Goal: Task Accomplishment & Management: Complete application form

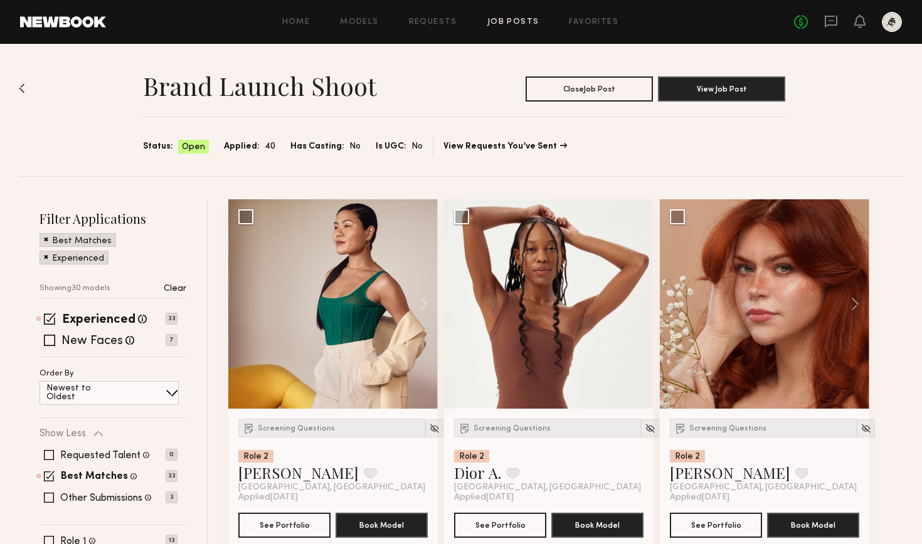
scroll to position [735, 0]
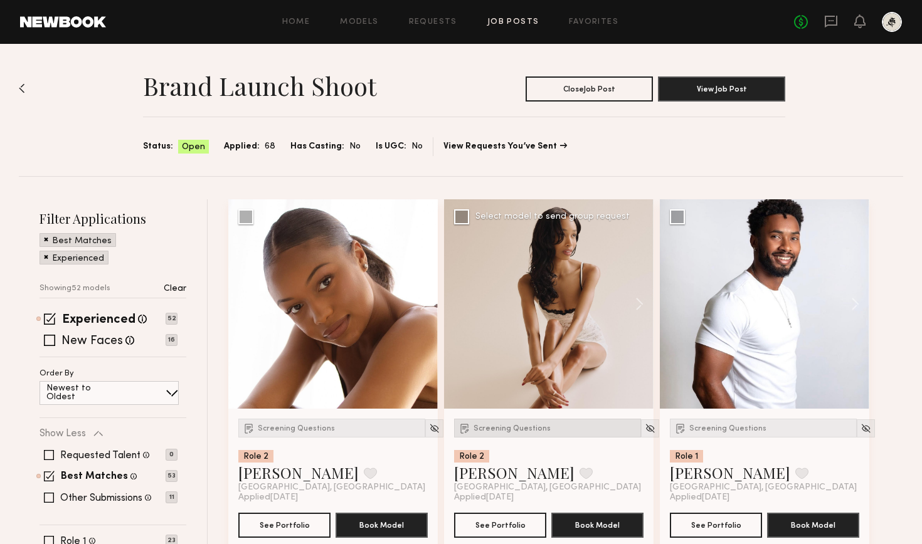
click at [511, 428] on span "Screening Questions" at bounding box center [511, 429] width 77 height 8
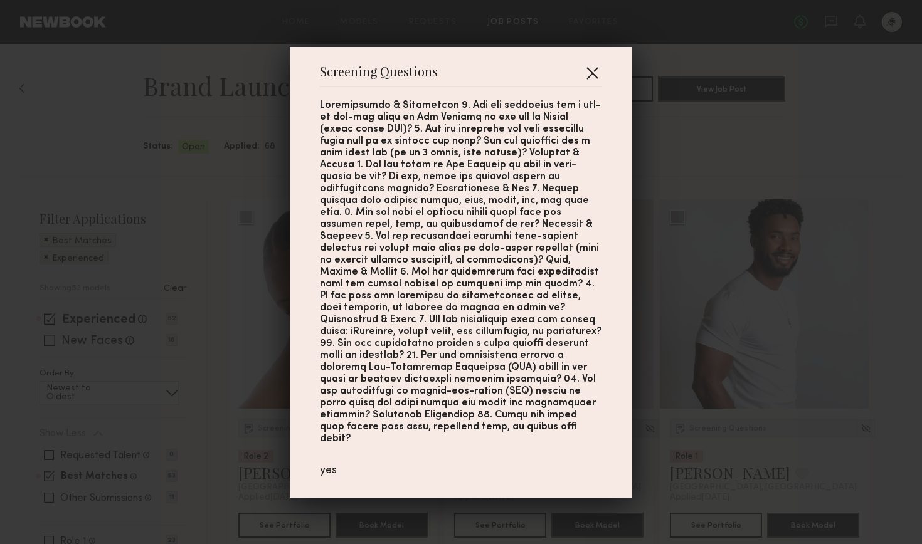
click at [586, 83] on button "button" at bounding box center [592, 73] width 20 height 20
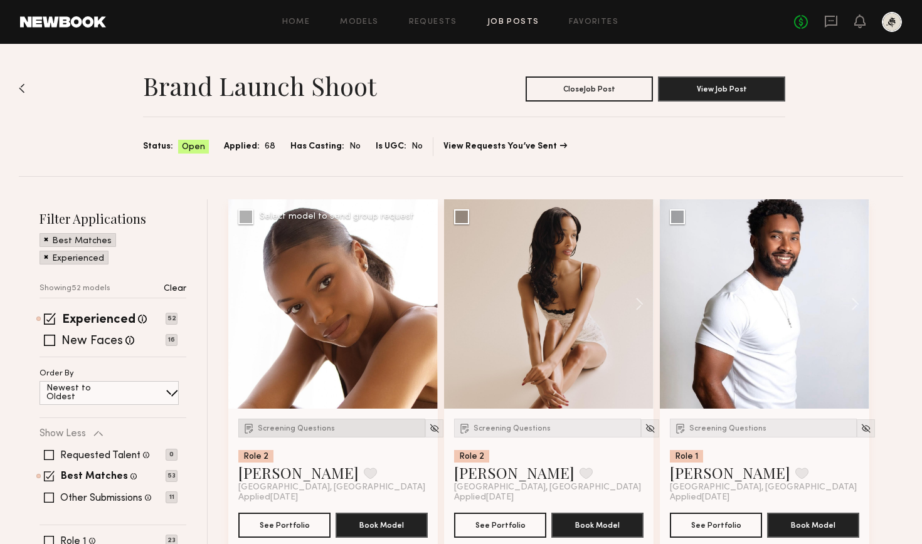
click at [315, 429] on span "Screening Questions" at bounding box center [296, 429] width 77 height 8
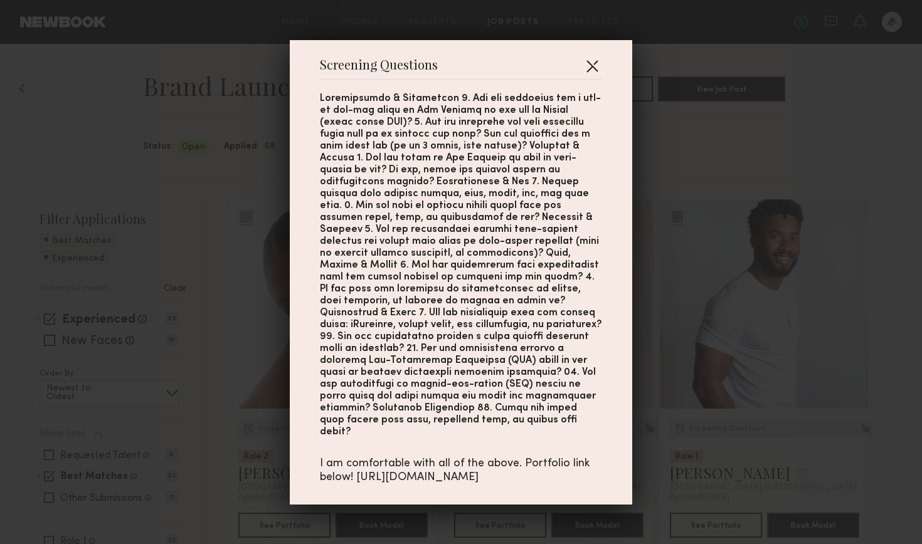
click at [587, 73] on button "button" at bounding box center [592, 66] width 20 height 20
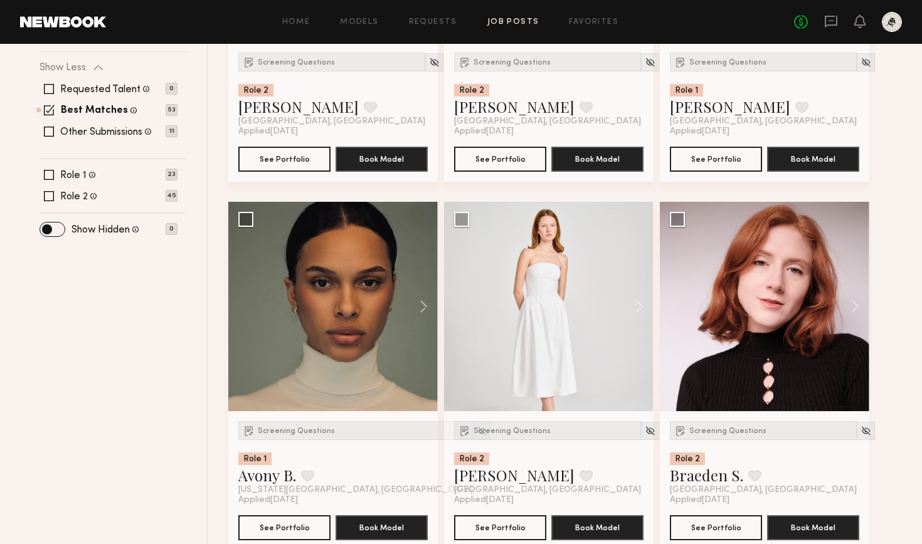
scroll to position [367, 0]
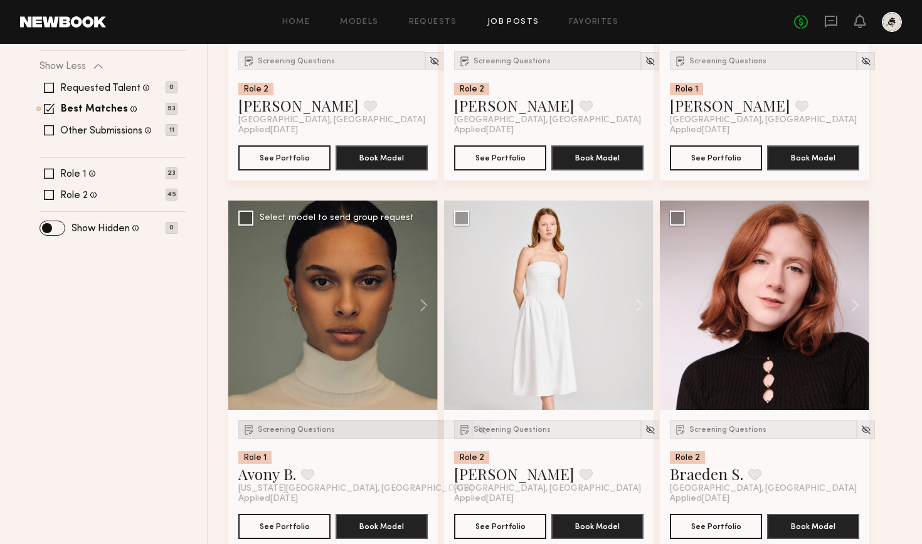
click at [293, 431] on span "Screening Questions" at bounding box center [296, 430] width 77 height 8
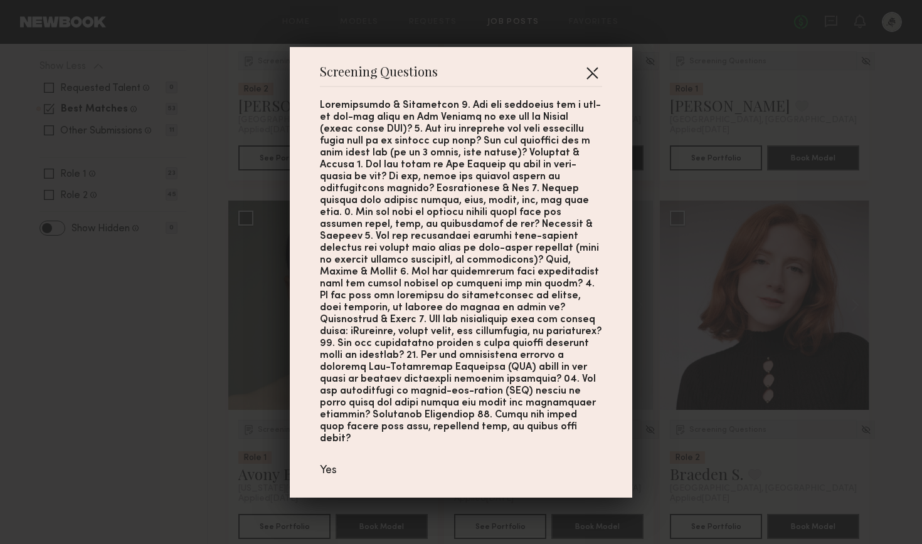
click at [583, 83] on button "button" at bounding box center [592, 73] width 20 height 20
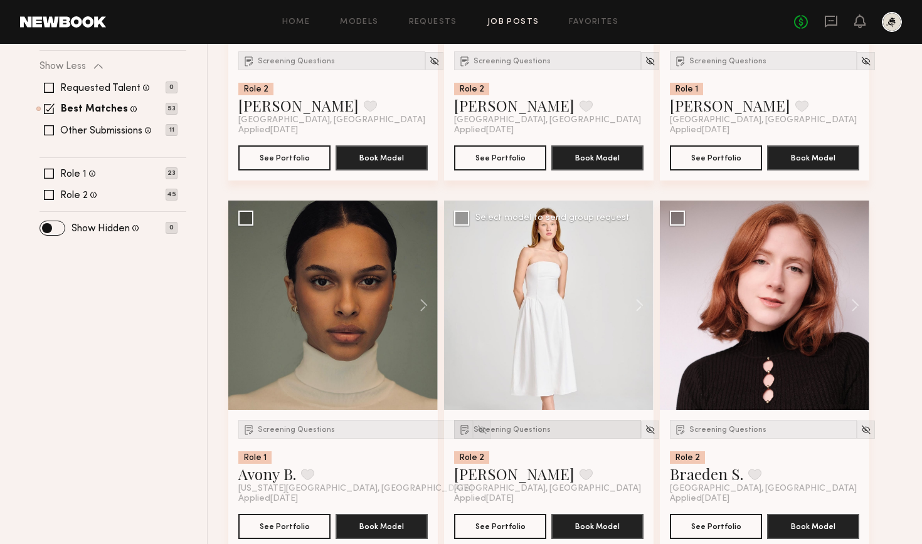
click at [503, 421] on div "Screening Questions" at bounding box center [547, 429] width 187 height 19
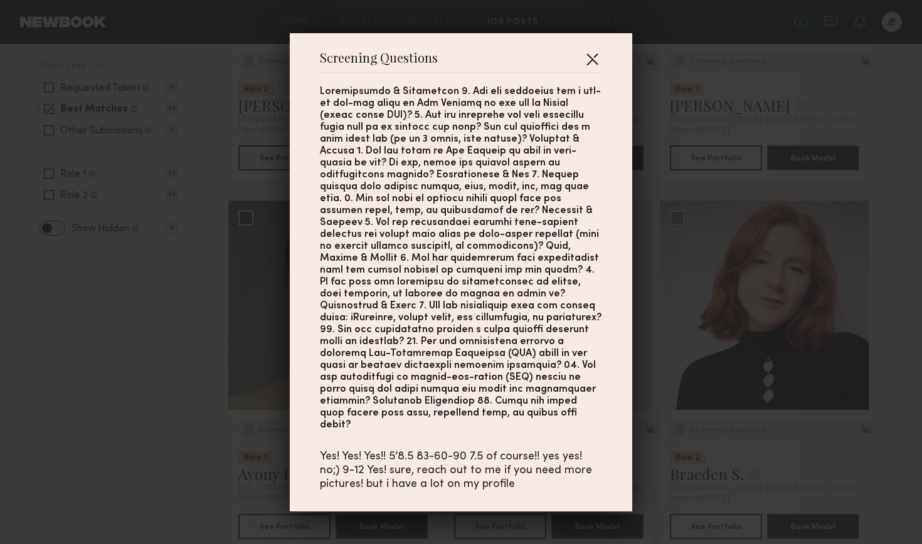
click at [595, 69] on button "button" at bounding box center [592, 59] width 20 height 20
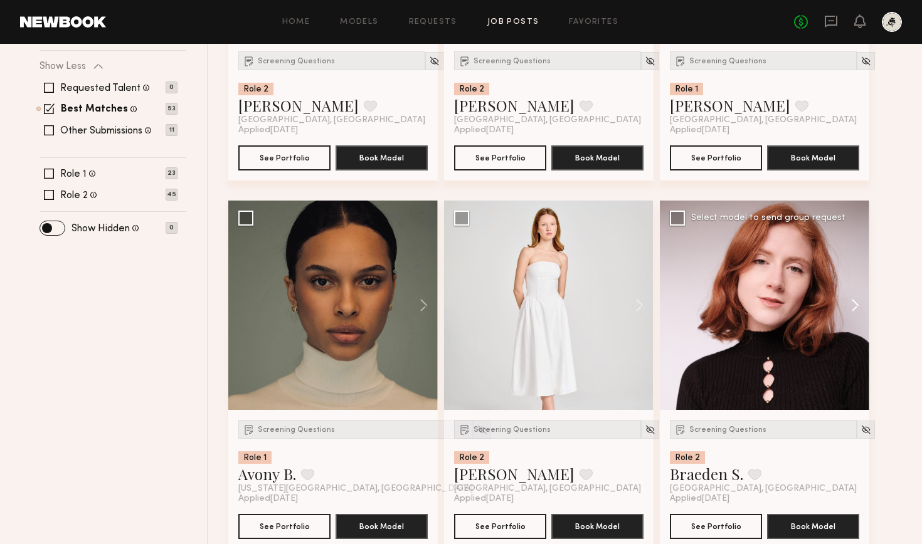
click at [860, 300] on button at bounding box center [849, 305] width 40 height 209
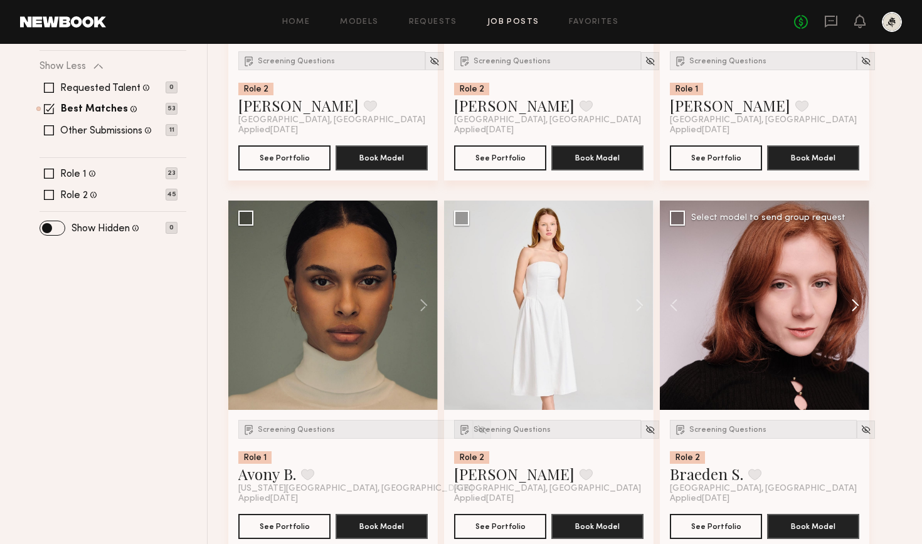
click at [860, 300] on button at bounding box center [849, 305] width 40 height 209
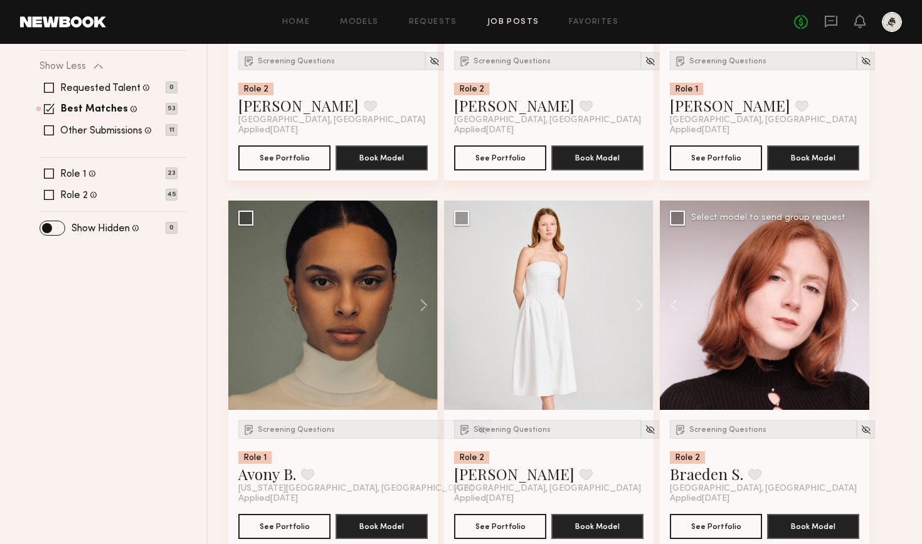
click at [860, 300] on button at bounding box center [849, 305] width 40 height 209
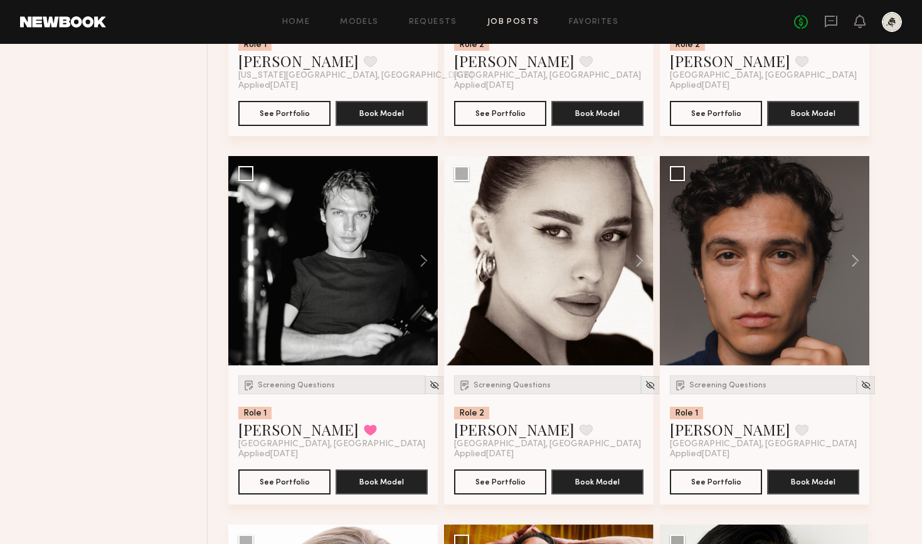
scroll to position [1566, 0]
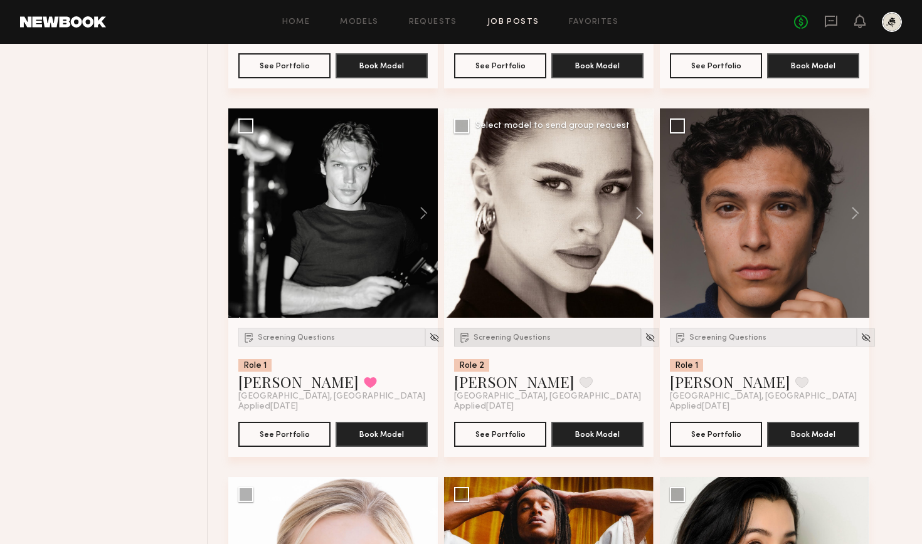
click at [512, 339] on span "Screening Questions" at bounding box center [511, 338] width 77 height 8
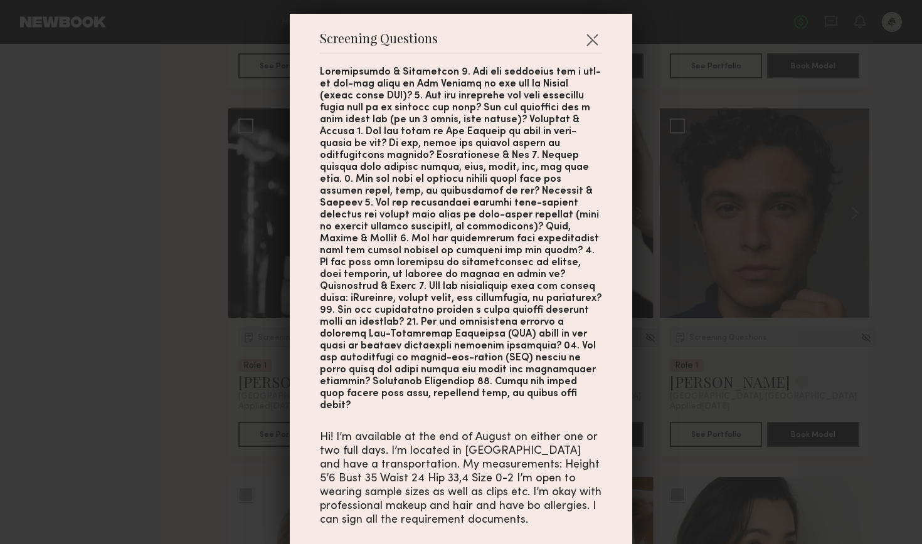
scroll to position [6, 0]
click at [146, 366] on div "Screening Questions Hi! I’m available at the end of August on either one or two…" at bounding box center [461, 272] width 922 height 544
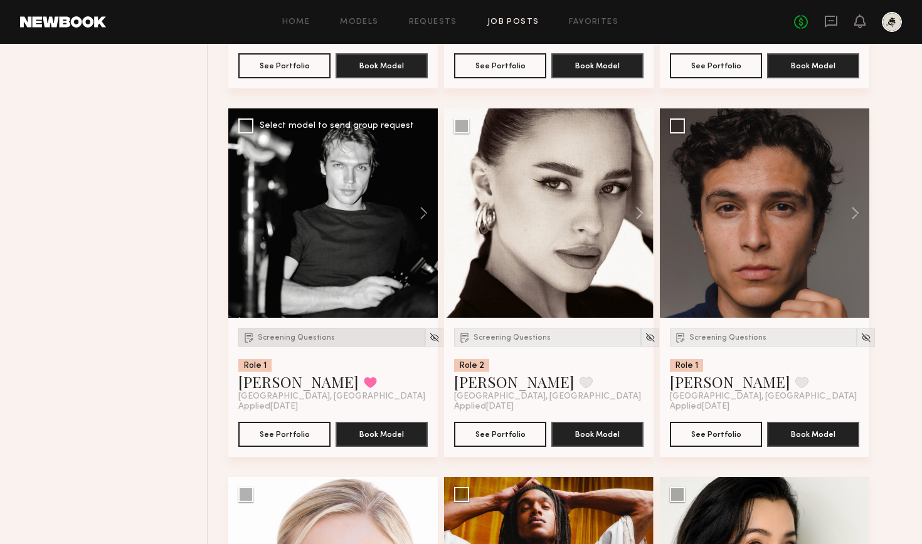
click at [288, 340] on span "Screening Questions" at bounding box center [296, 338] width 77 height 8
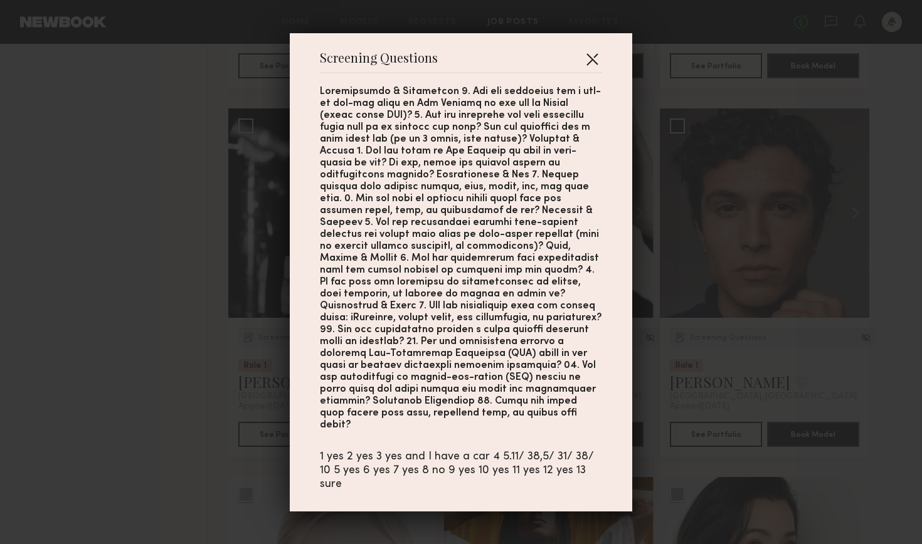
click at [594, 69] on button "button" at bounding box center [592, 59] width 20 height 20
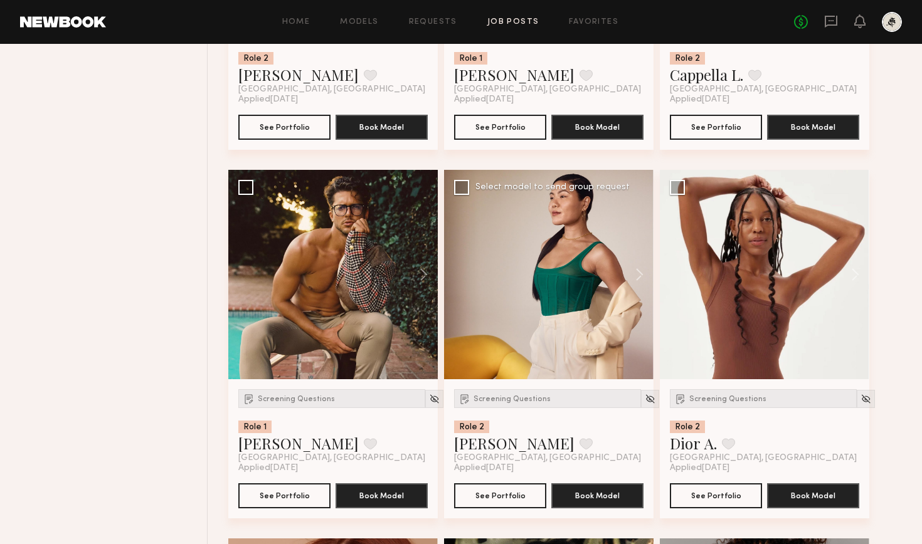
scroll to position [2243, 0]
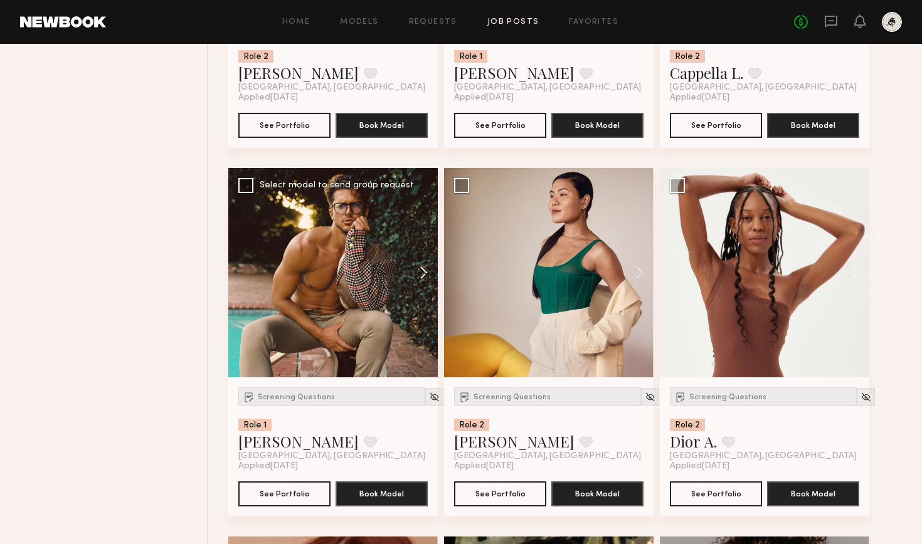
click at [424, 275] on button at bounding box center [418, 272] width 40 height 209
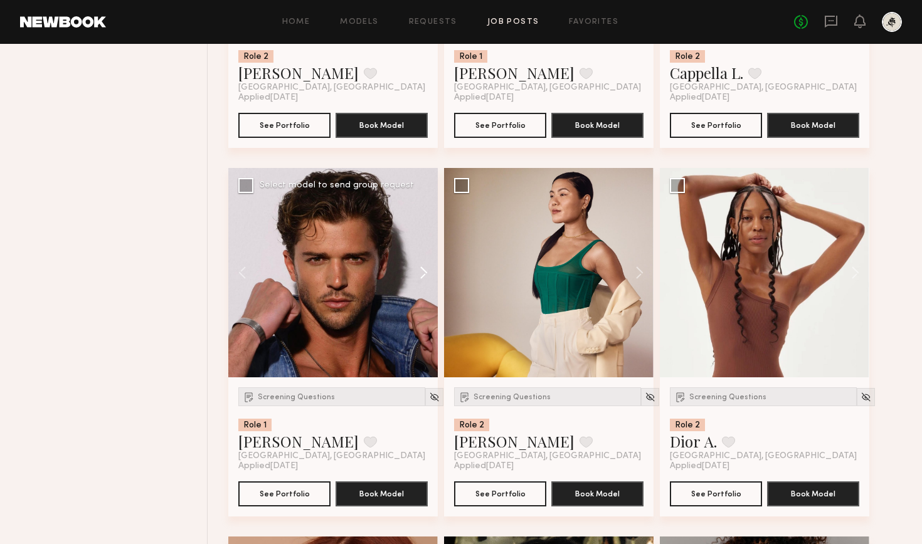
click at [424, 275] on button at bounding box center [418, 272] width 40 height 209
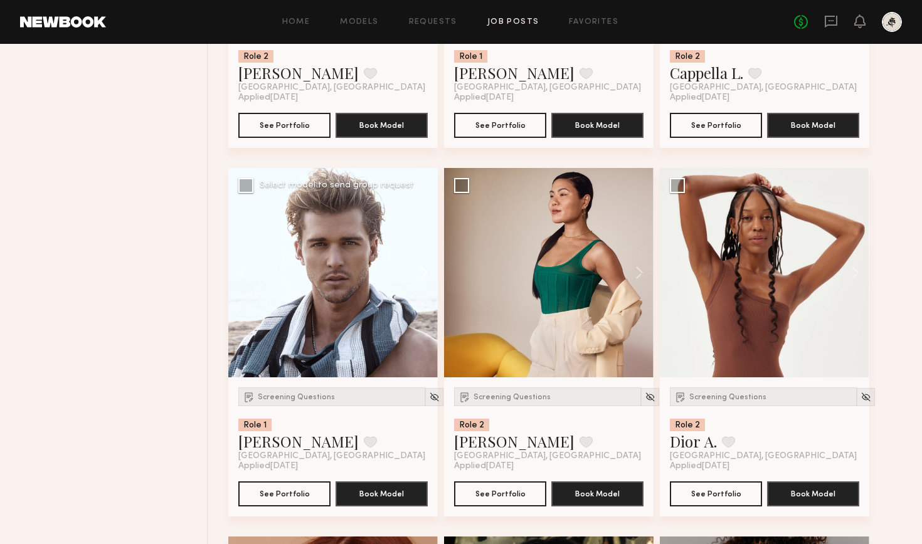
click at [424, 275] on button at bounding box center [418, 272] width 40 height 209
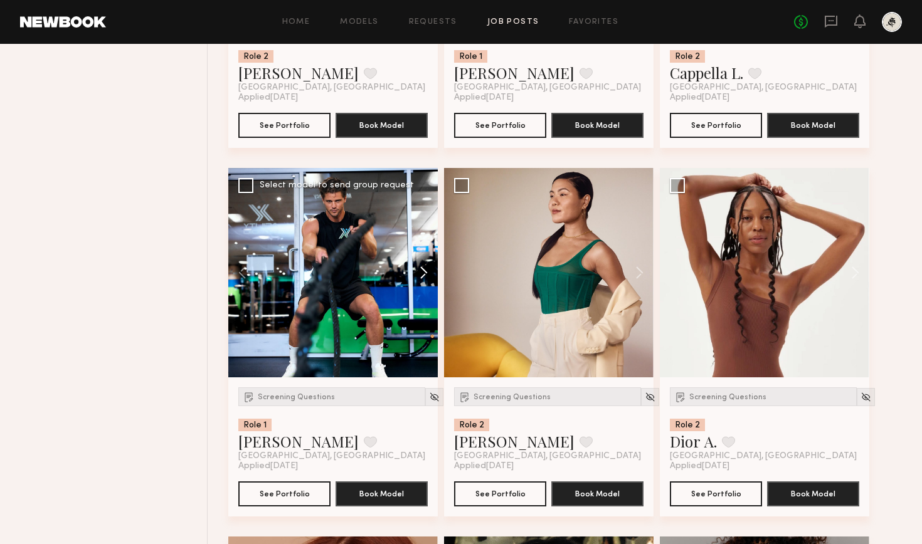
click at [424, 275] on button at bounding box center [418, 272] width 40 height 209
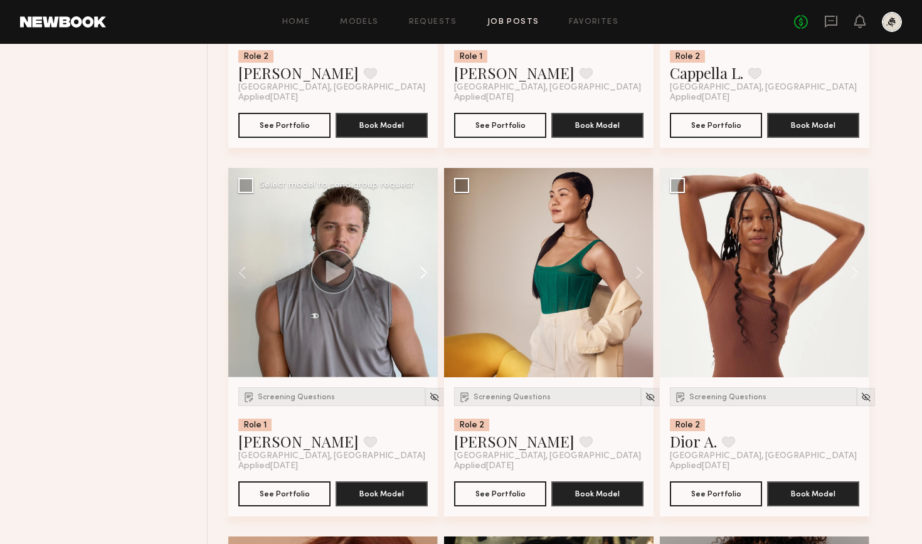
click at [424, 275] on button at bounding box center [418, 272] width 40 height 209
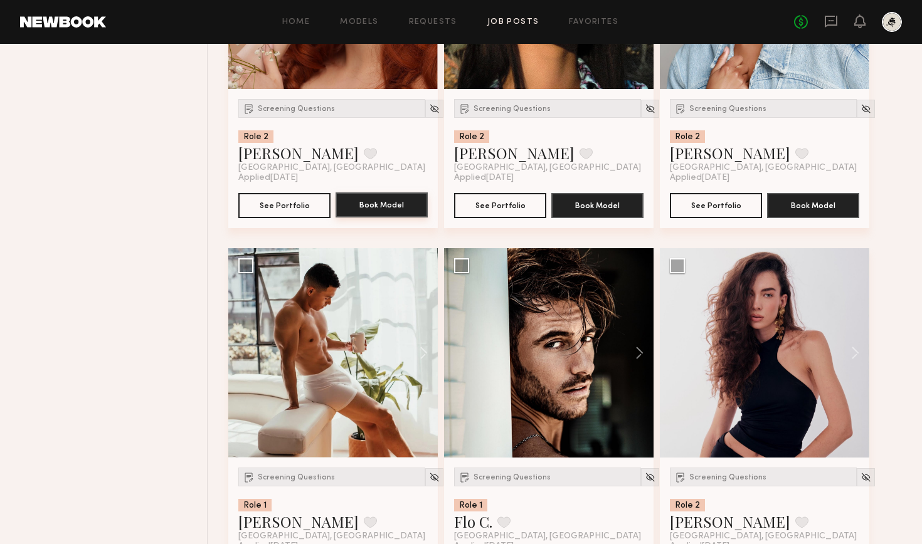
scroll to position [2912, 0]
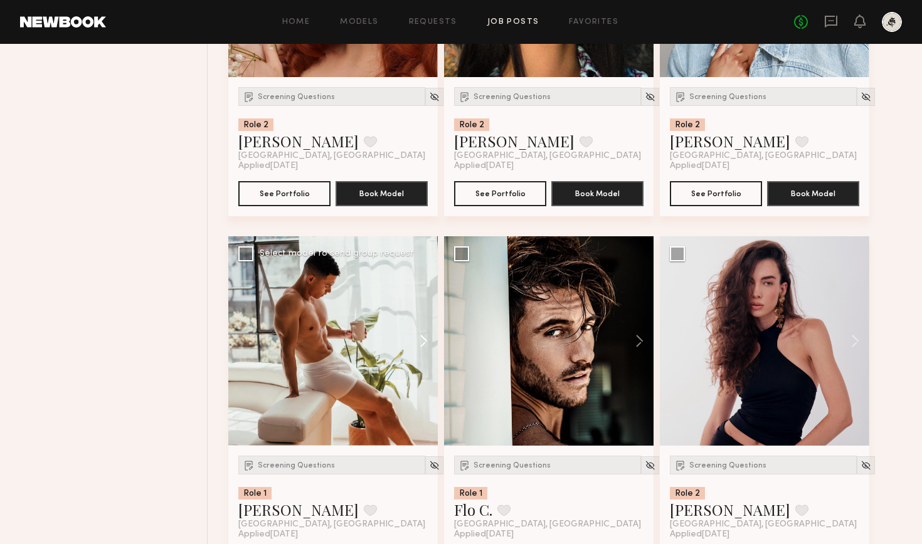
click at [424, 343] on button at bounding box center [418, 340] width 40 height 209
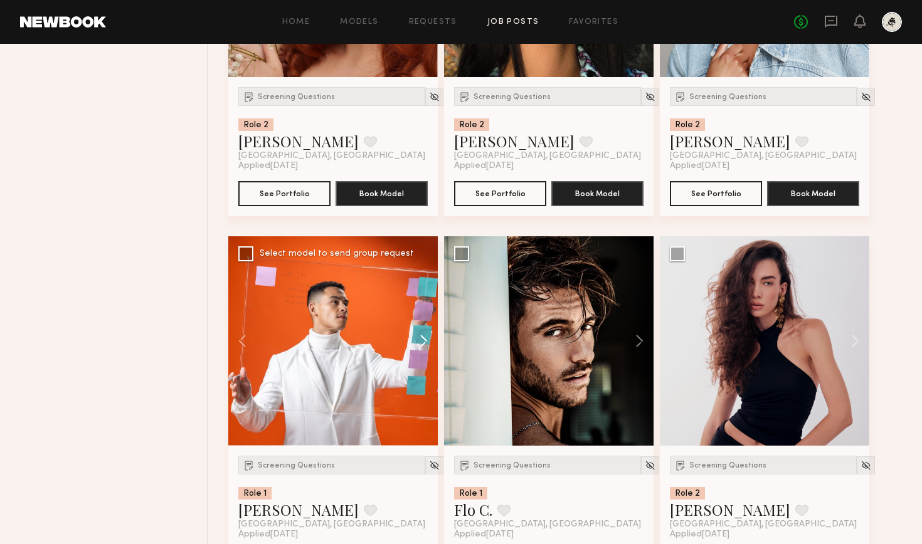
click at [424, 343] on button at bounding box center [418, 340] width 40 height 209
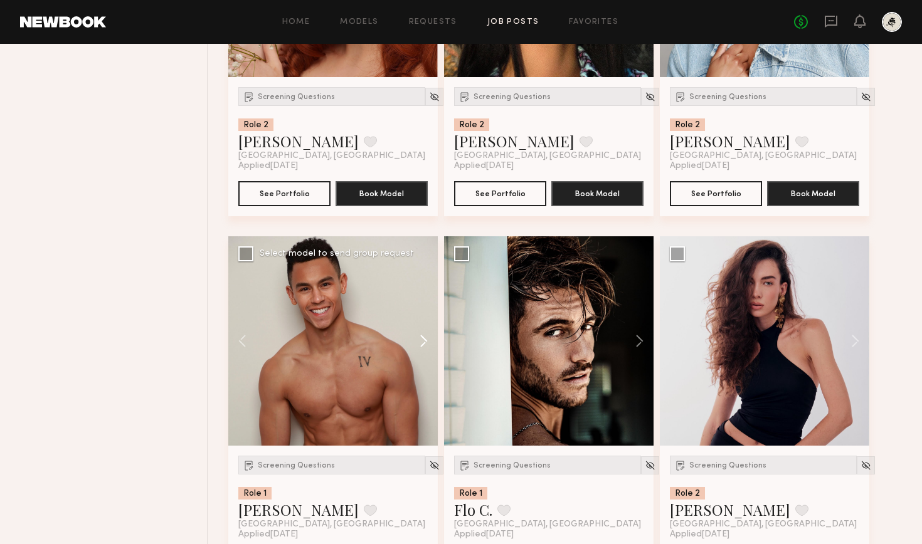
click at [424, 343] on button at bounding box center [418, 340] width 40 height 209
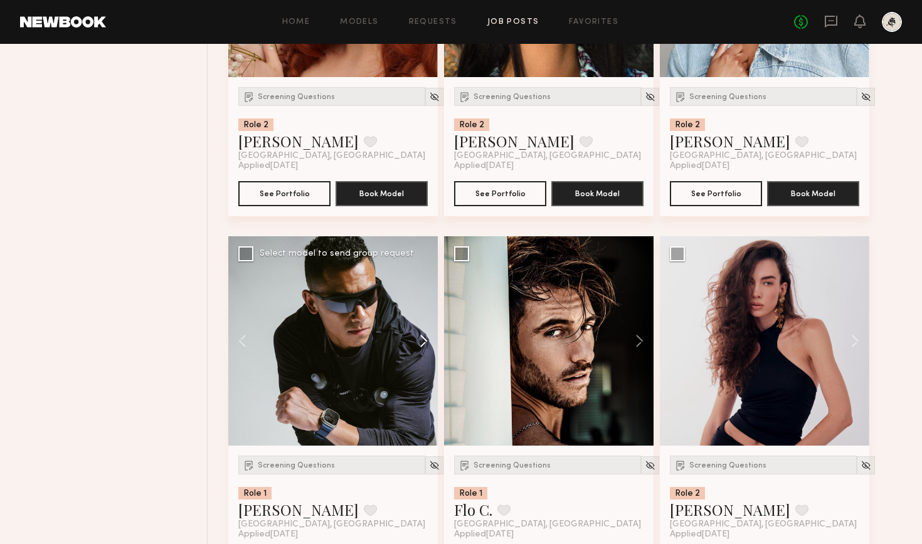
click at [424, 343] on button at bounding box center [418, 340] width 40 height 209
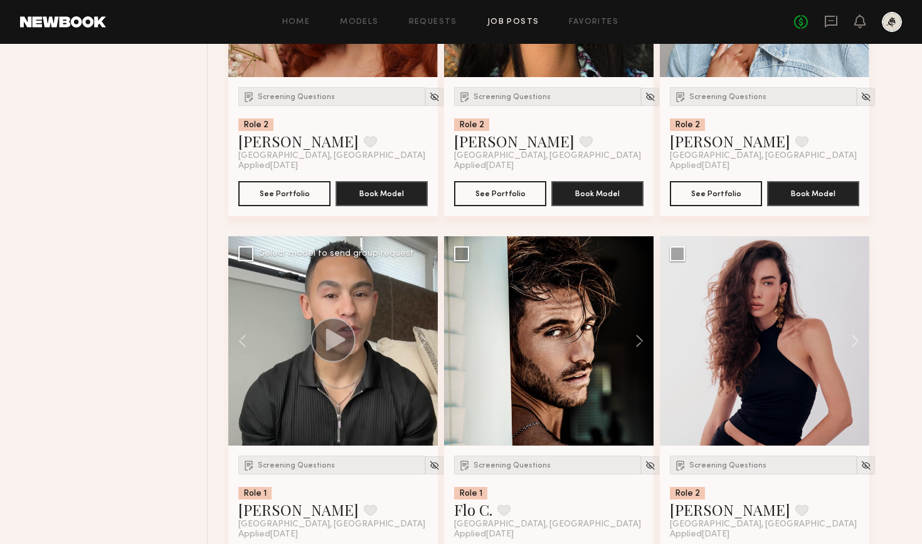
click at [329, 341] on icon at bounding box center [335, 340] width 19 height 22
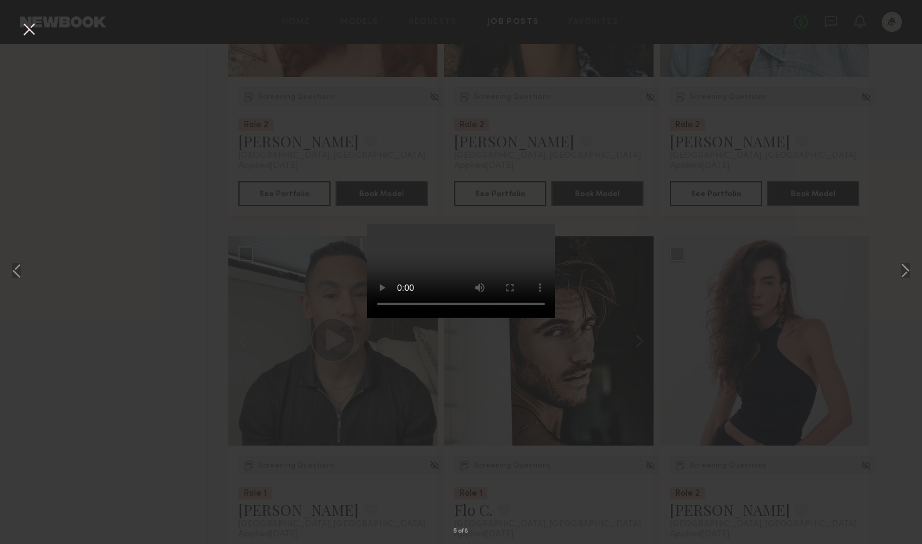
click at [367, 318] on video at bounding box center [461, 271] width 188 height 94
click at [139, 253] on div "5 of 8" at bounding box center [461, 272] width 922 height 544
click at [613, 87] on div "5 of 8" at bounding box center [461, 272] width 922 height 544
click at [29, 28] on button at bounding box center [29, 30] width 20 height 23
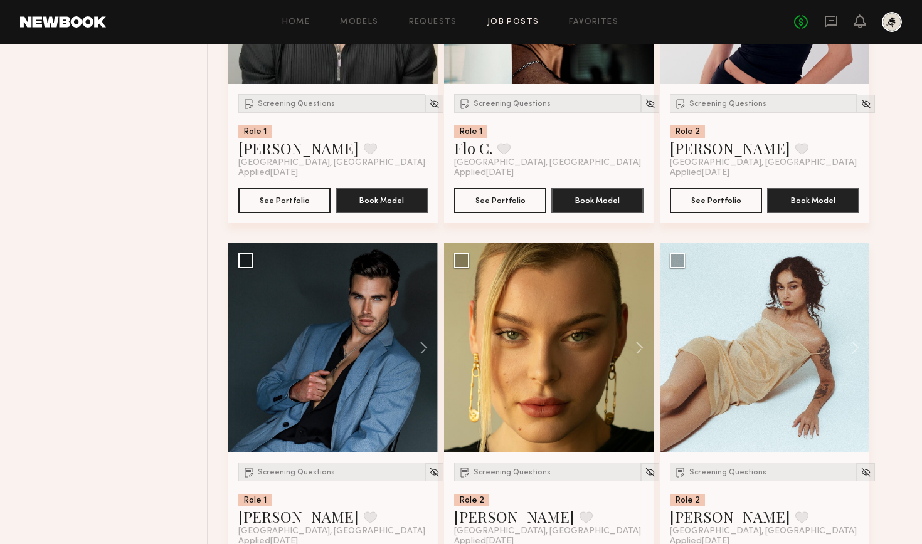
scroll to position [3278, 0]
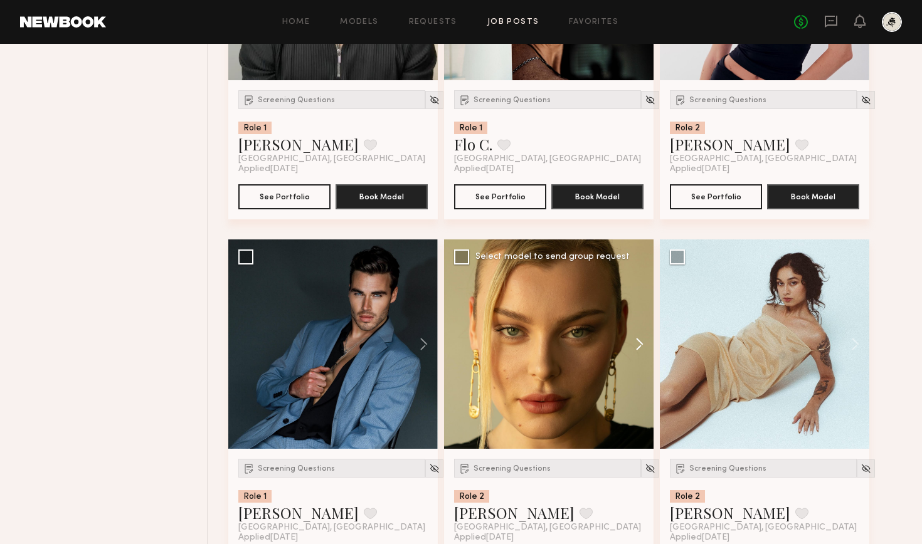
click at [639, 344] on button at bounding box center [633, 344] width 40 height 209
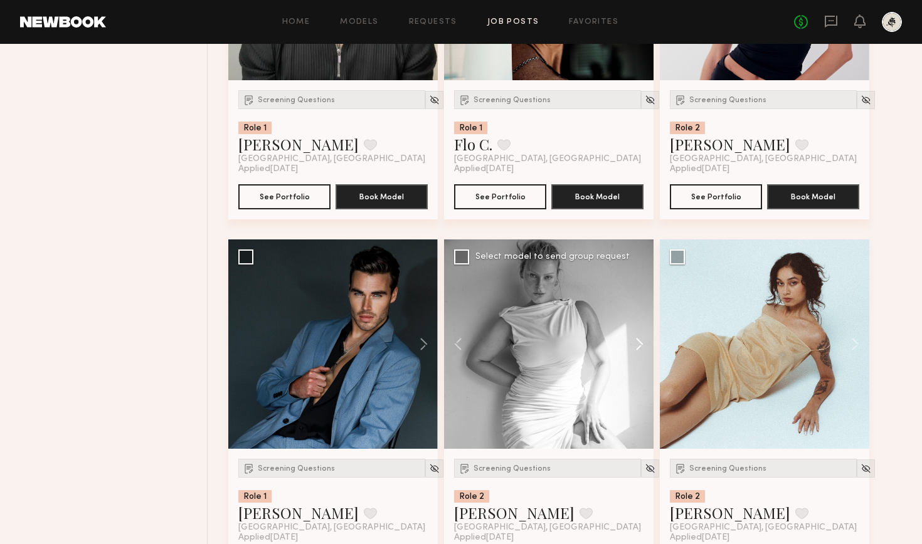
click at [639, 344] on button at bounding box center [633, 344] width 40 height 209
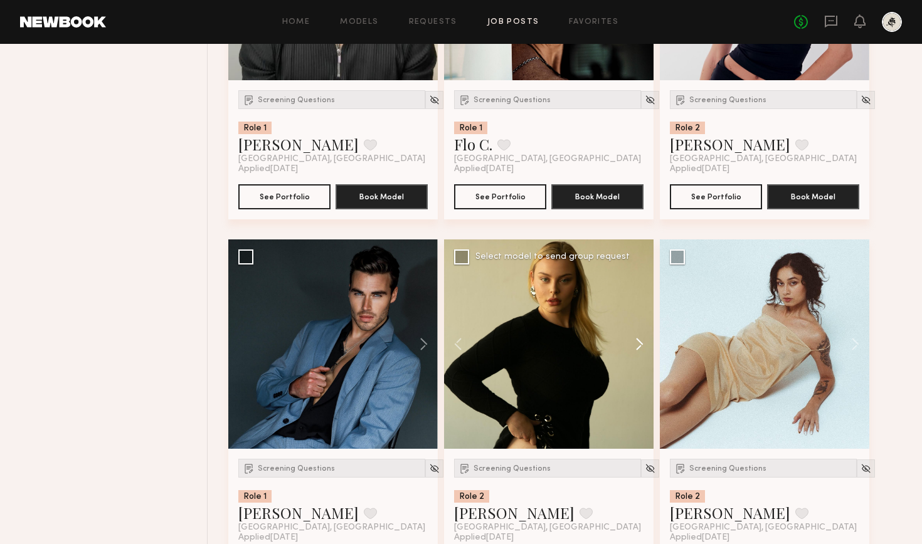
click at [639, 344] on button at bounding box center [633, 344] width 40 height 209
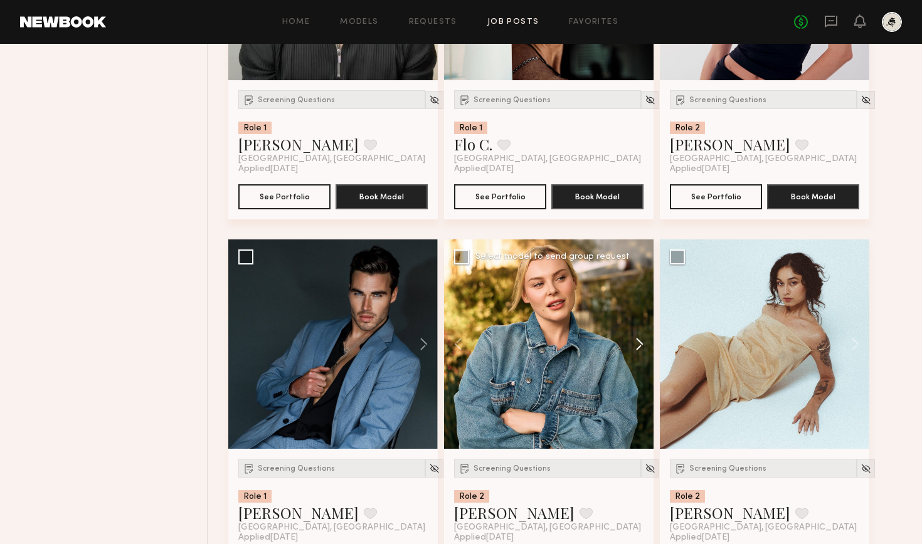
click at [639, 344] on button at bounding box center [633, 344] width 40 height 209
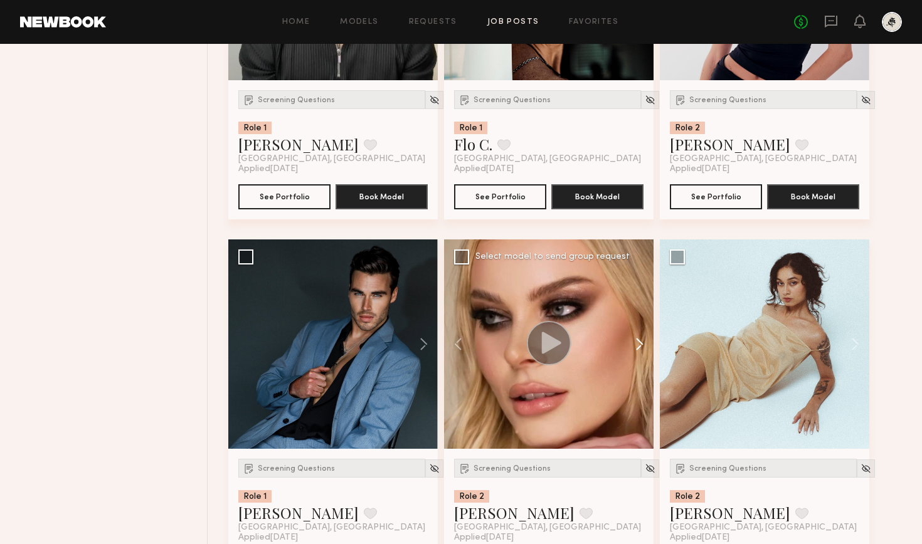
click at [639, 344] on button at bounding box center [633, 344] width 40 height 209
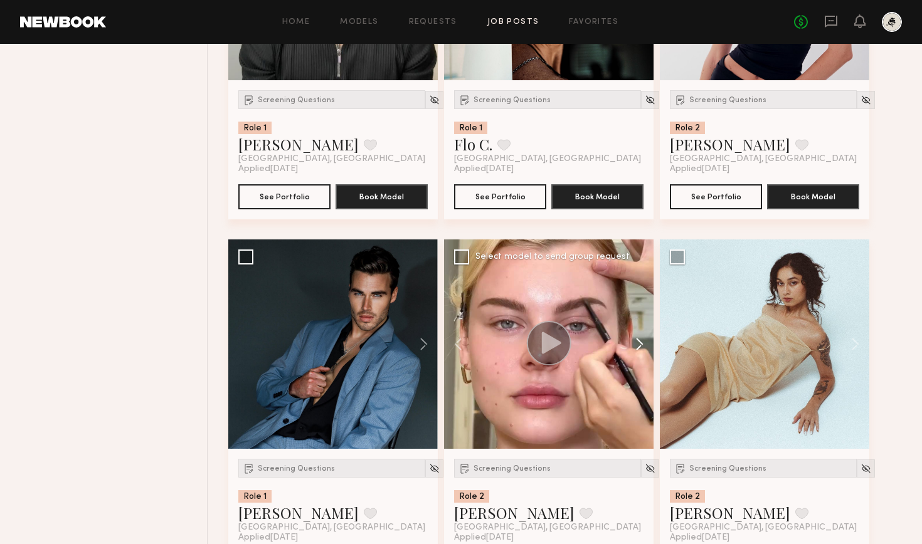
click at [639, 344] on button at bounding box center [633, 344] width 40 height 209
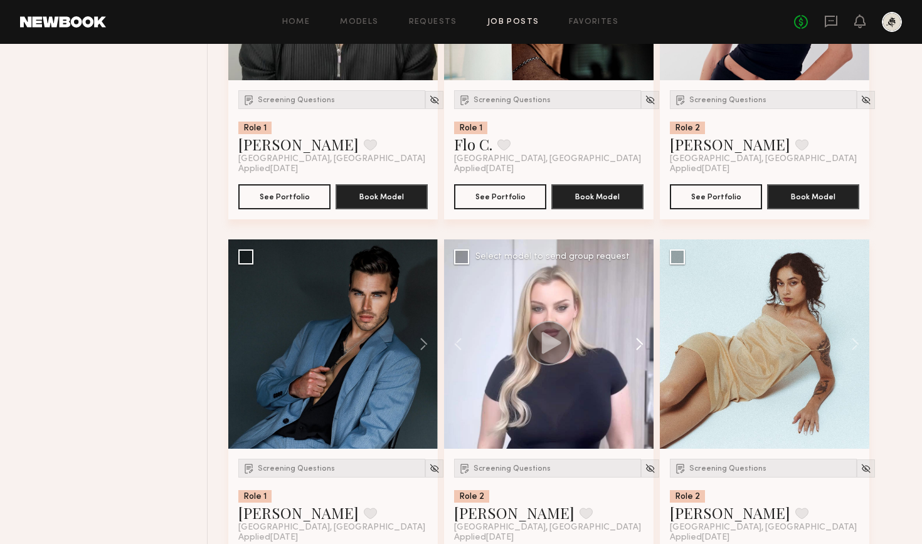
scroll to position [3323, 0]
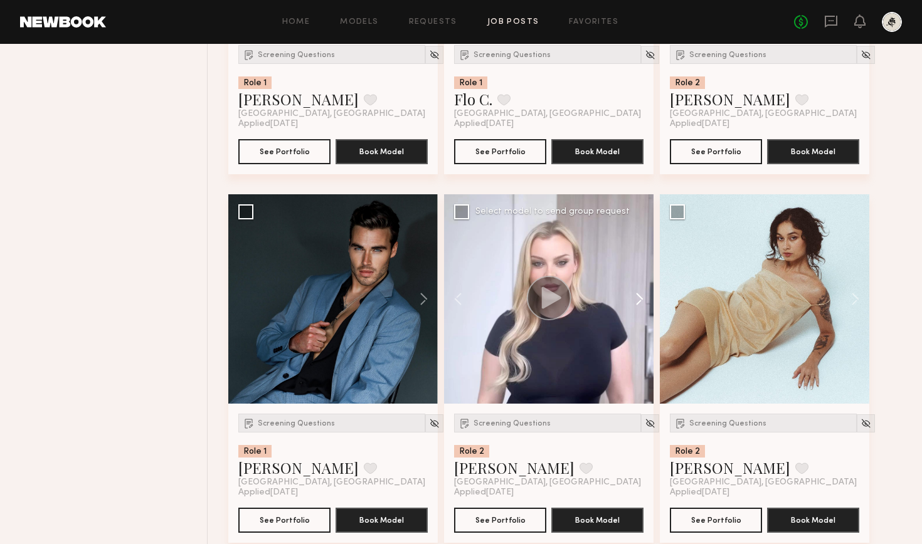
click at [636, 293] on button at bounding box center [633, 298] width 40 height 209
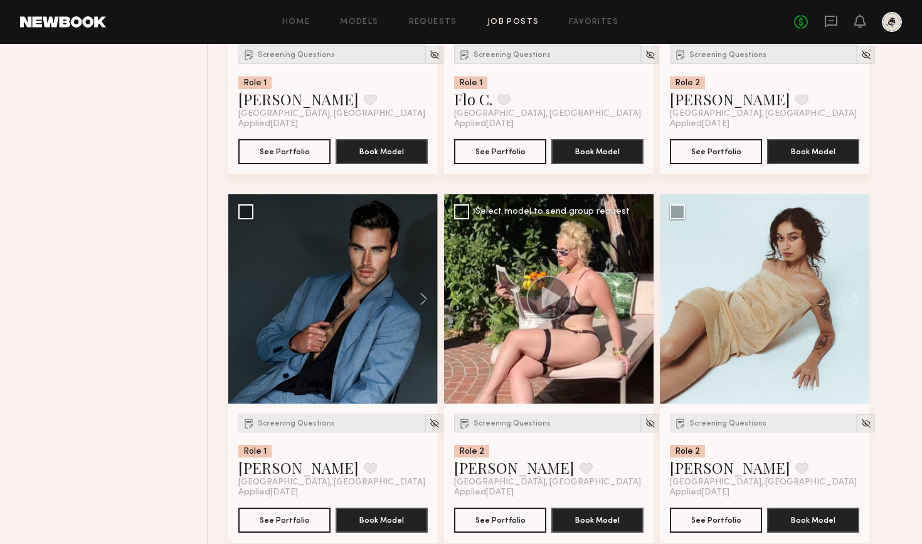
click at [636, 293] on div at bounding box center [548, 298] width 209 height 209
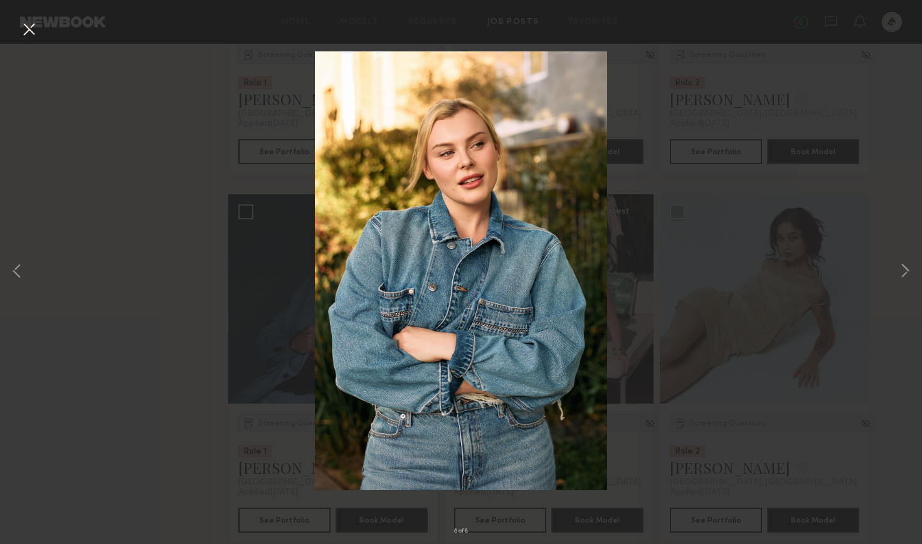
click at [782, 98] on div "8 of 8" at bounding box center [461, 272] width 922 height 544
click at [32, 32] on button at bounding box center [29, 30] width 20 height 23
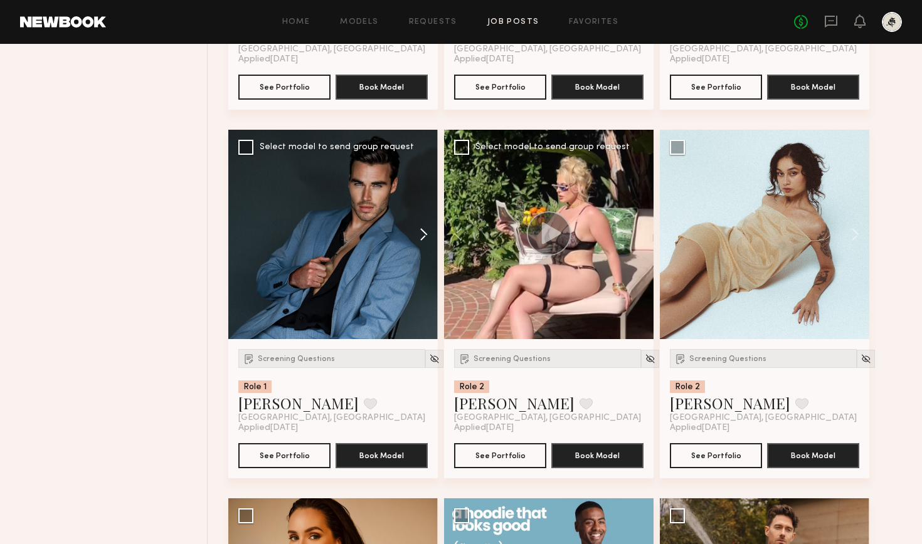
scroll to position [3388, 0]
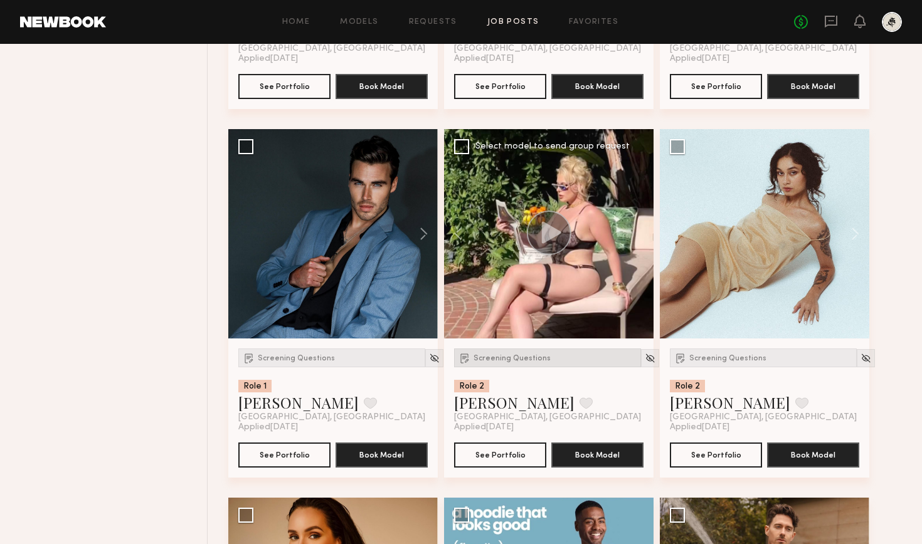
click at [537, 361] on span "Screening Questions" at bounding box center [511, 359] width 77 height 8
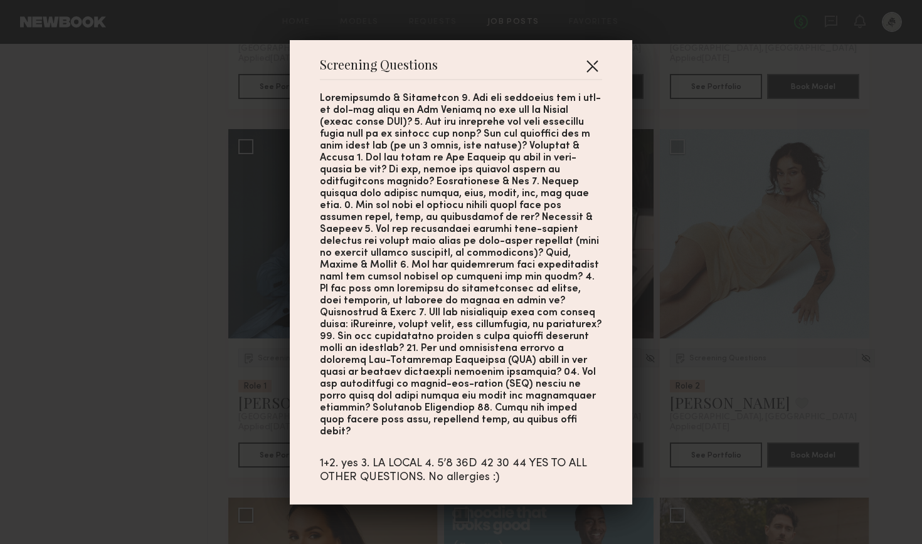
click at [598, 73] on button "button" at bounding box center [592, 66] width 20 height 20
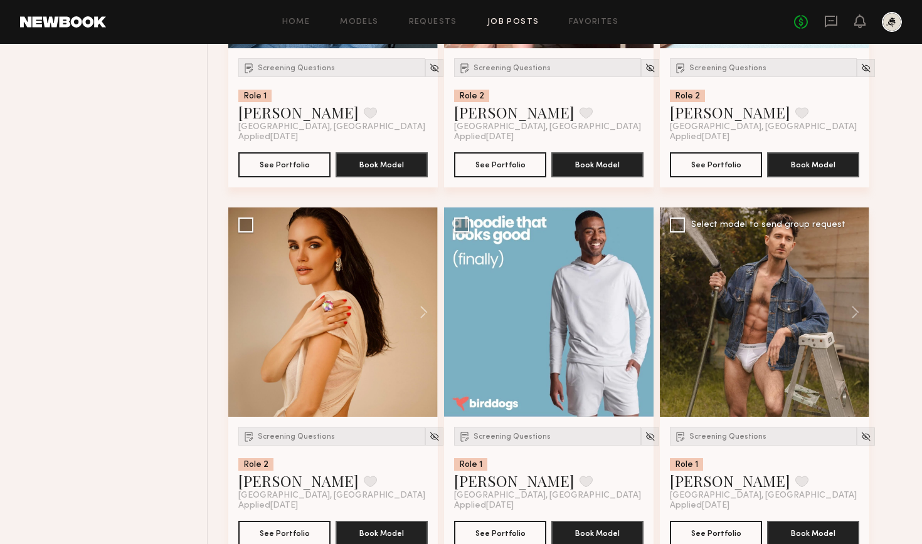
scroll to position [3687, 0]
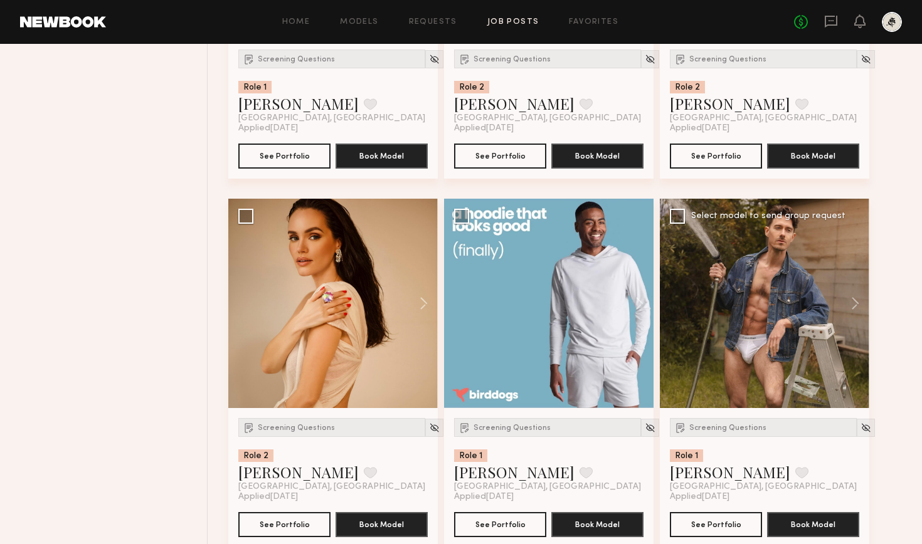
click at [771, 254] on div at bounding box center [764, 303] width 209 height 209
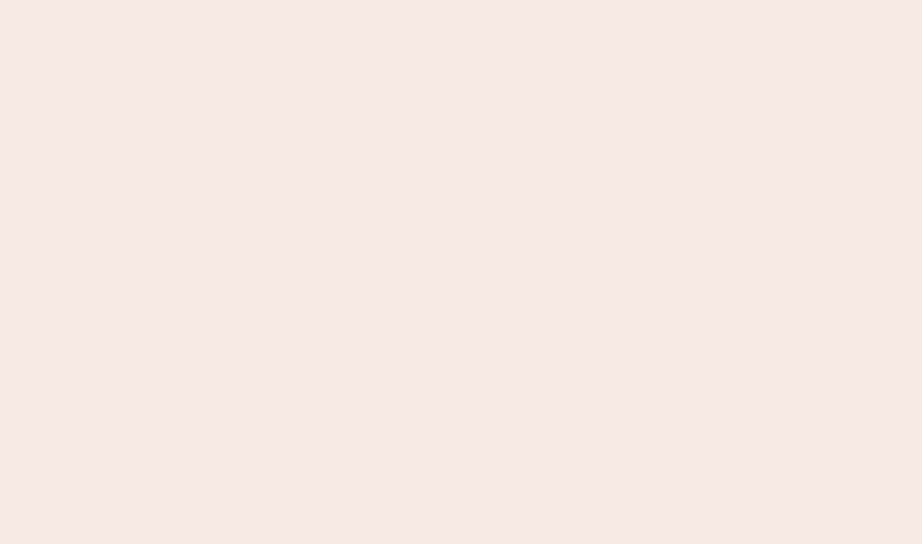
scroll to position [0, 0]
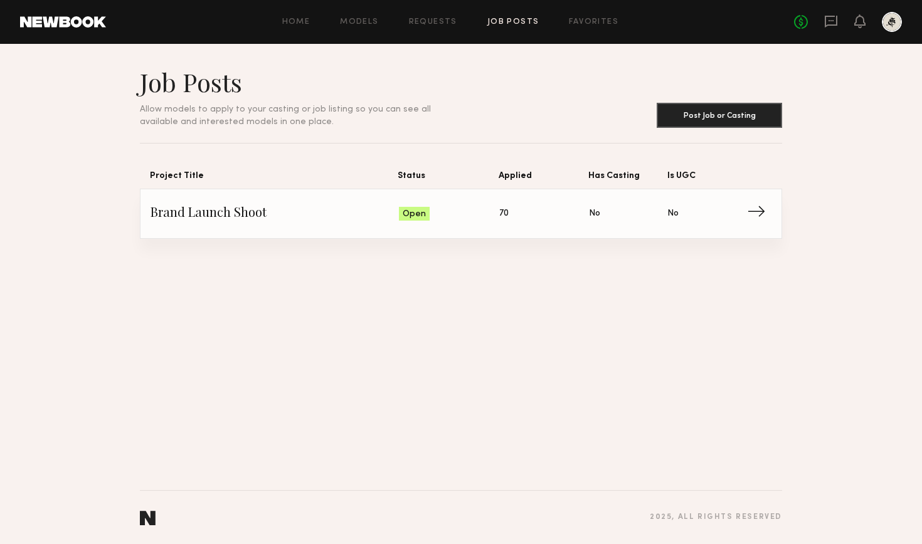
click at [541, 214] on span "Applied: 70" at bounding box center [544, 213] width 90 height 19
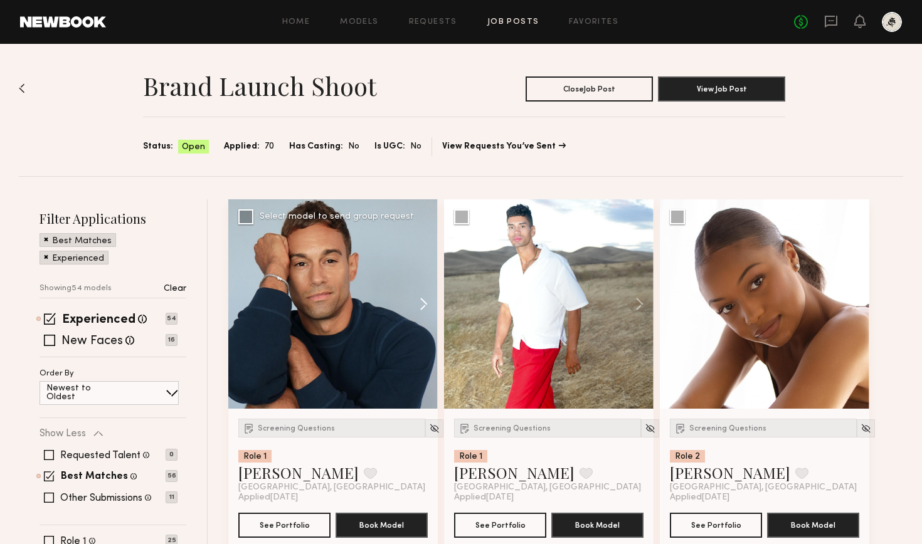
click at [428, 300] on button at bounding box center [418, 303] width 40 height 209
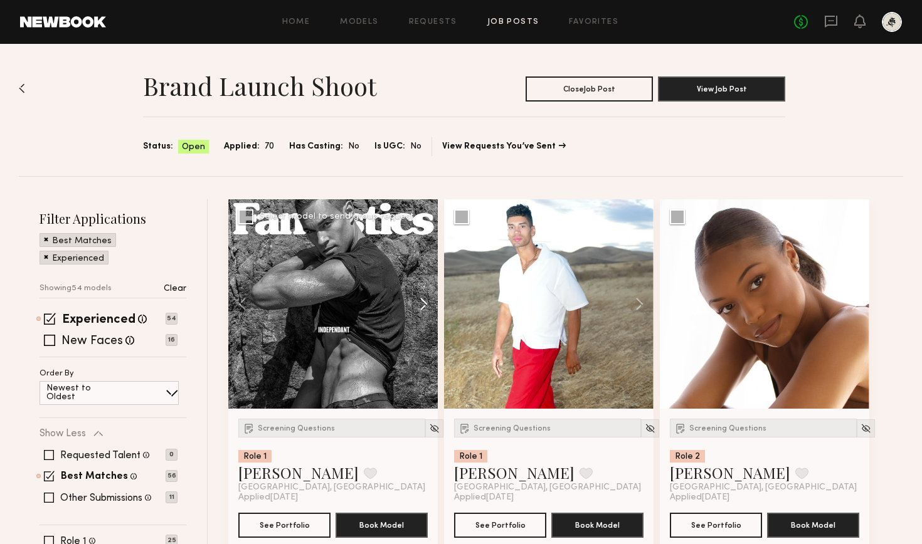
click at [428, 300] on button at bounding box center [418, 303] width 40 height 209
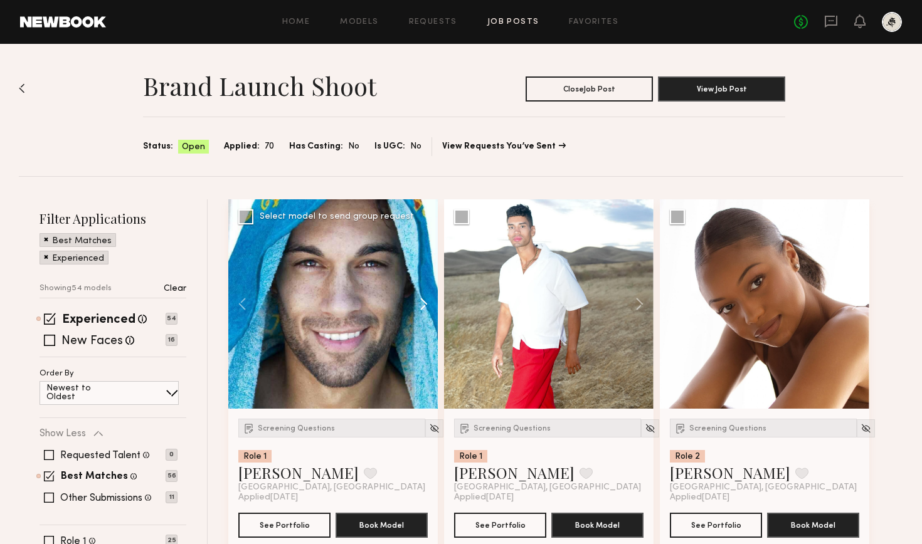
click at [428, 300] on button at bounding box center [418, 303] width 40 height 209
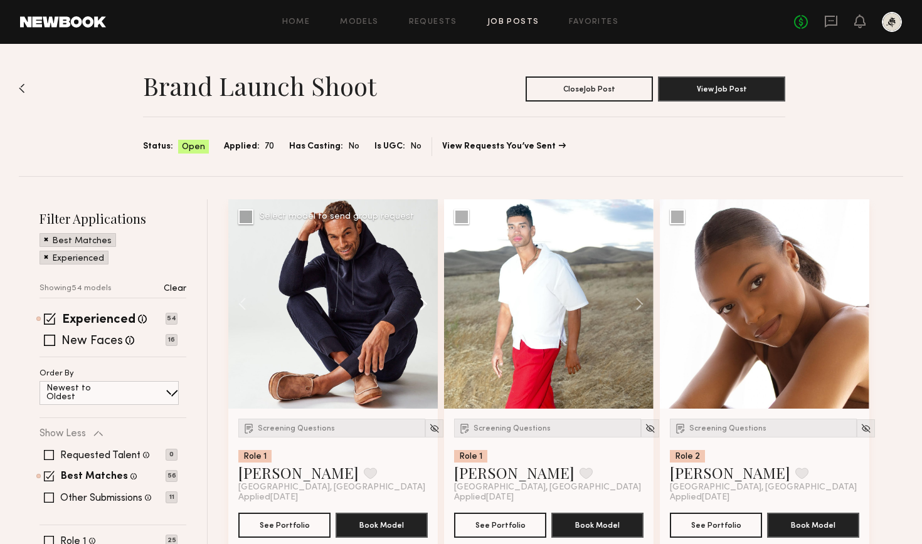
click at [428, 300] on button at bounding box center [418, 303] width 40 height 209
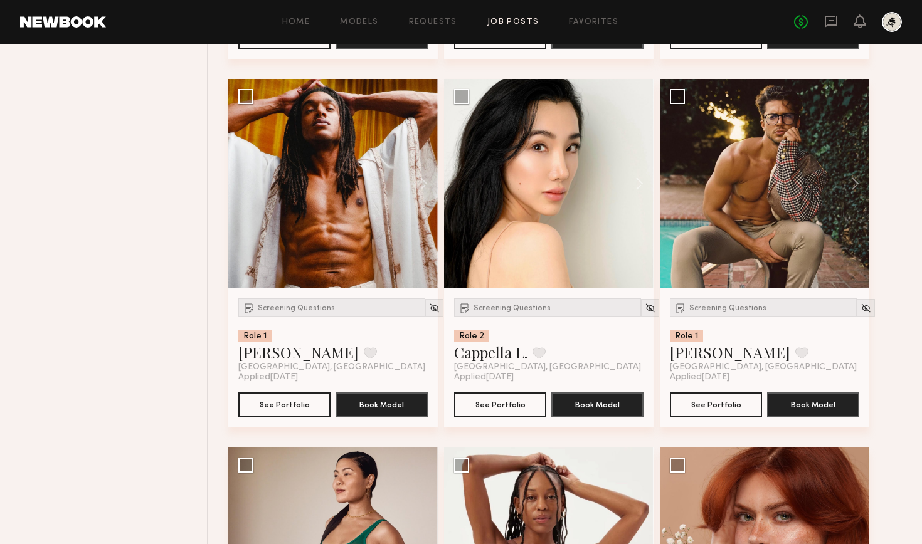
scroll to position [2398, 0]
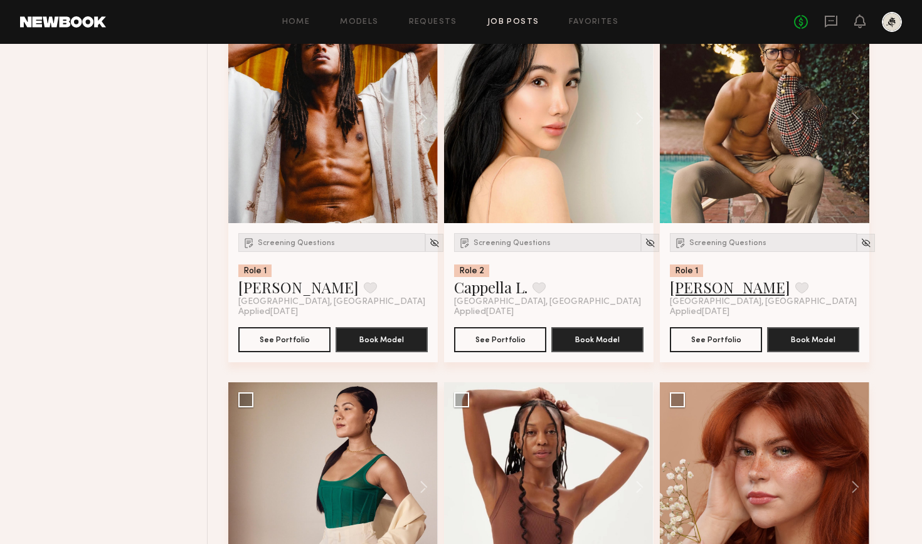
click at [697, 290] on link "[PERSON_NAME]" at bounding box center [730, 287] width 120 height 20
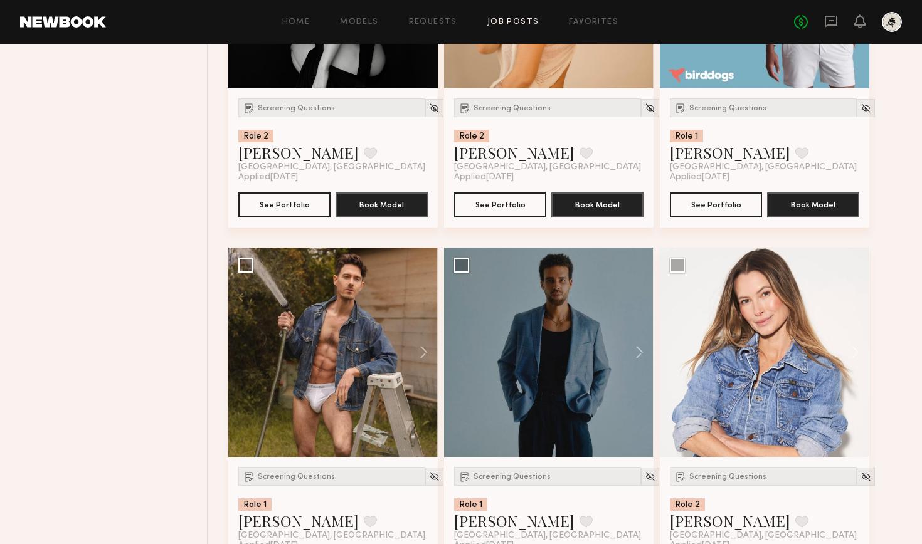
scroll to position [4016, 0]
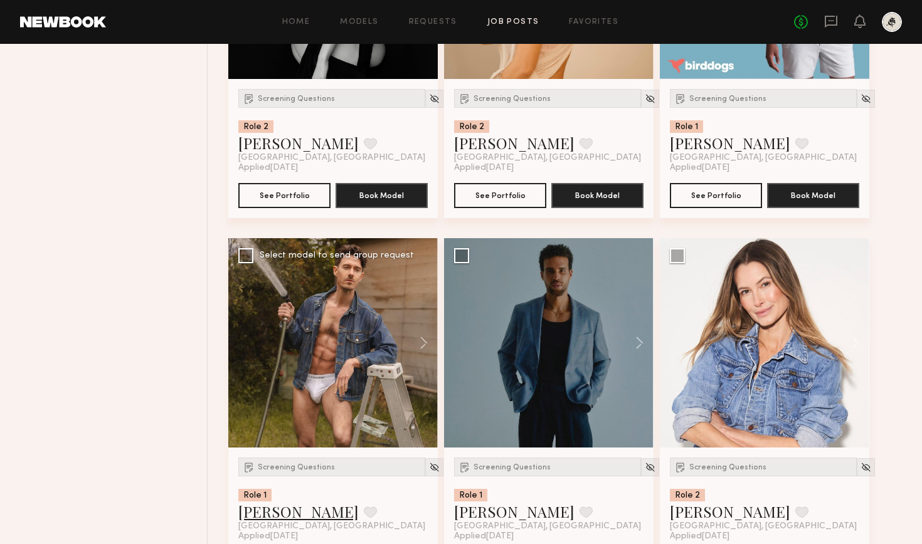
click at [273, 515] on link "[PERSON_NAME]" at bounding box center [298, 512] width 120 height 20
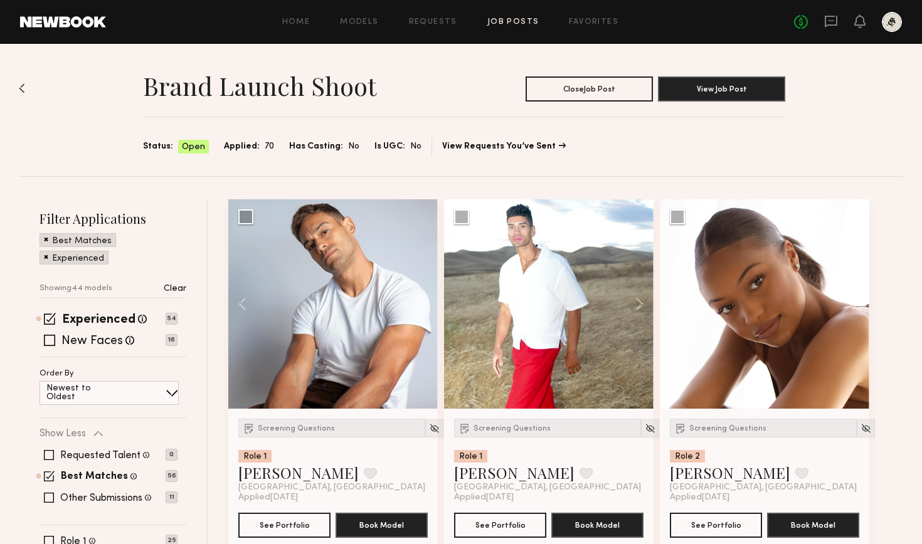
scroll to position [0, 0]
click at [52, 314] on span at bounding box center [50, 319] width 12 height 12
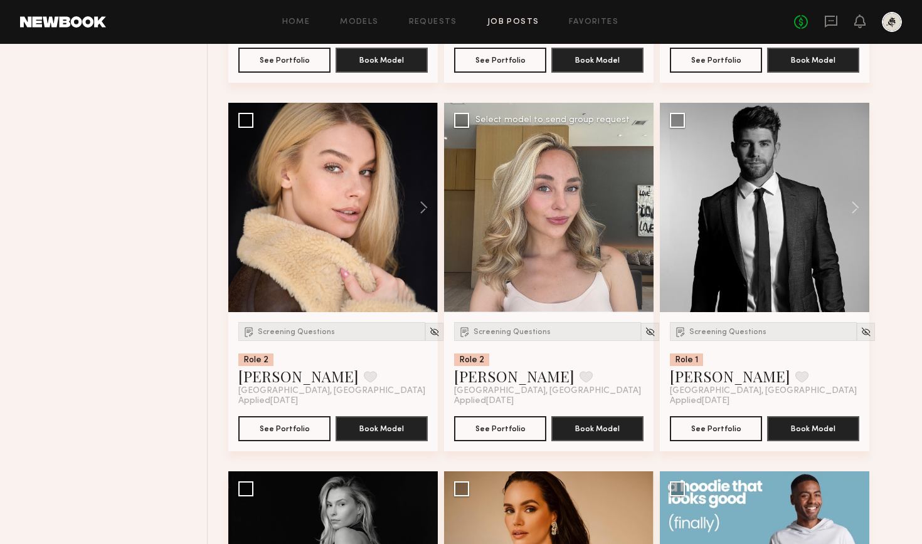
scroll to position [3425, 0]
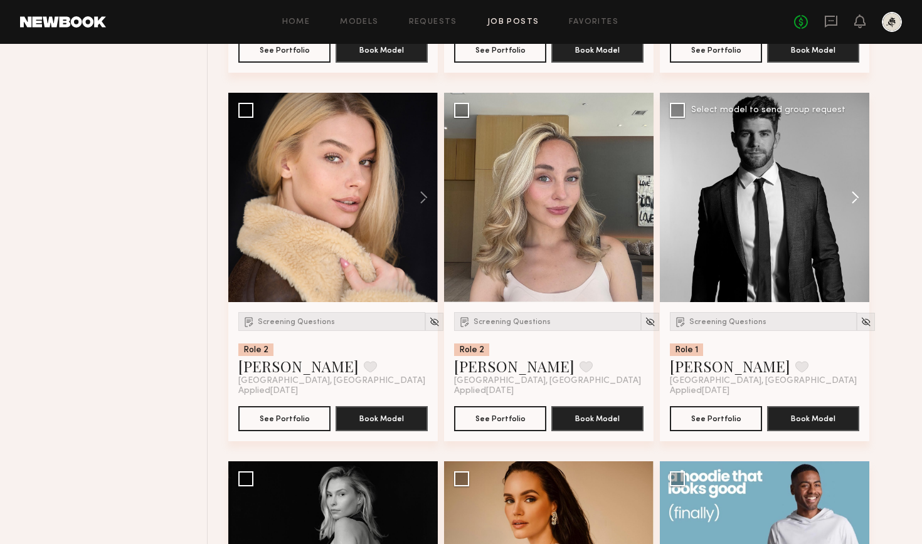
click at [856, 196] on button at bounding box center [849, 197] width 40 height 209
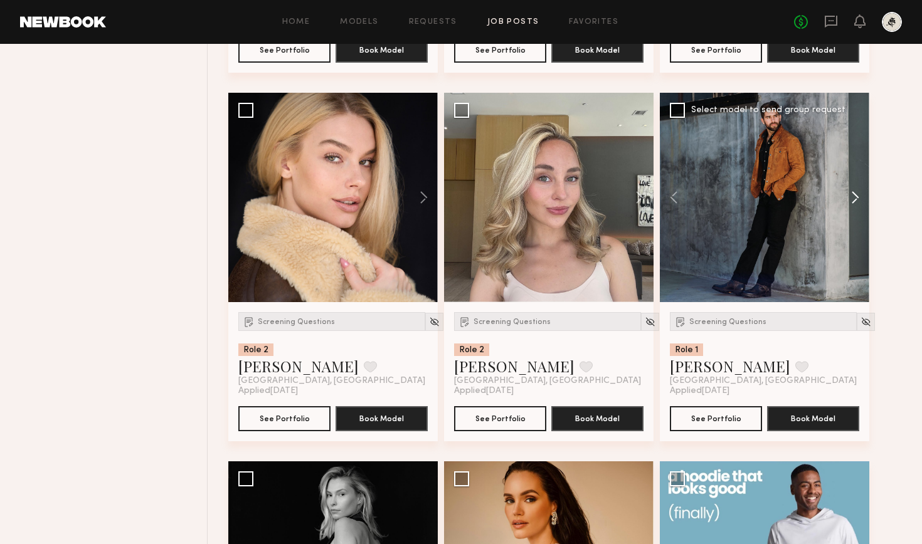
click at [856, 196] on button at bounding box center [849, 197] width 40 height 209
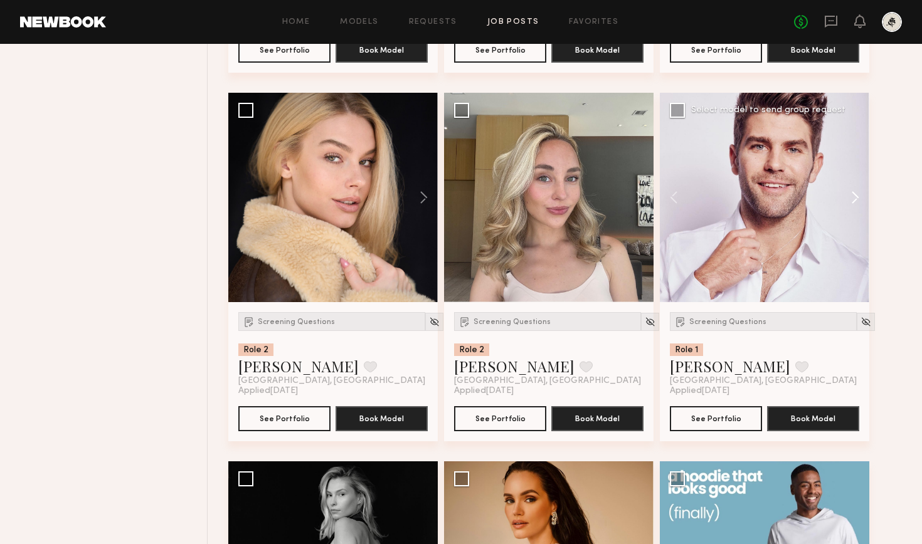
click at [856, 196] on button at bounding box center [849, 197] width 40 height 209
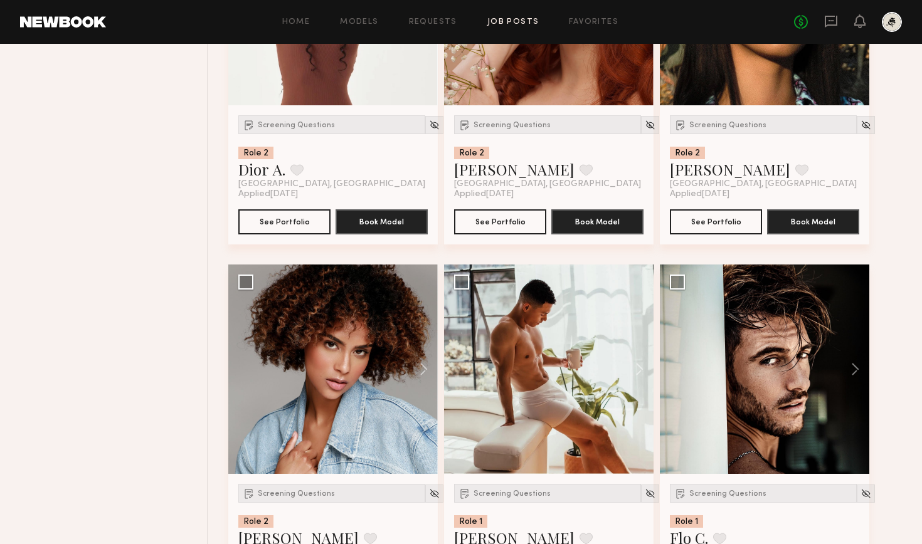
scroll to position [2244, 0]
